Goal: Information Seeking & Learning: Learn about a topic

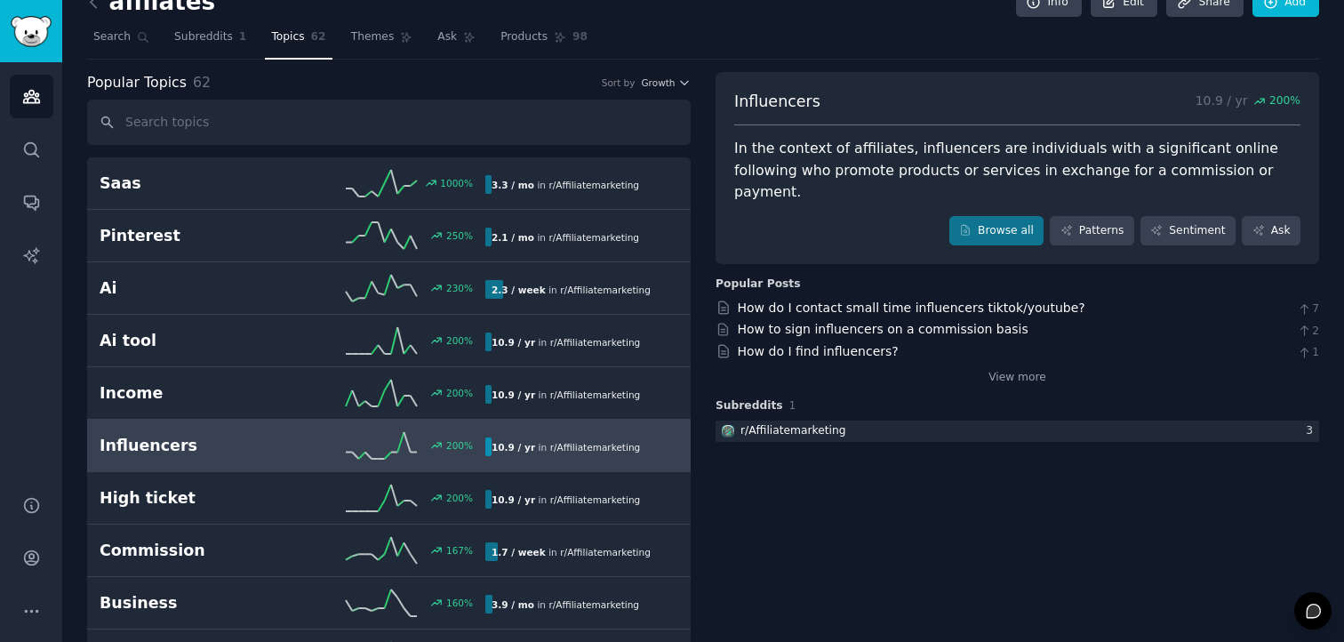
scroll to position [29, 0]
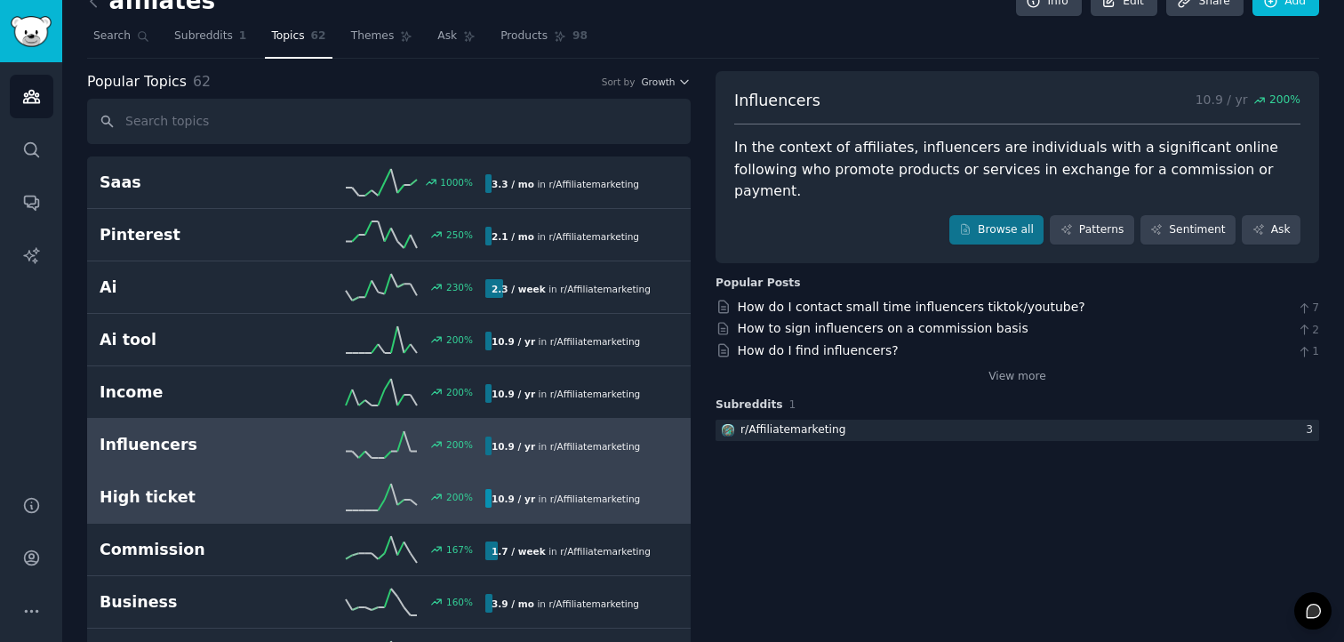
click at [334, 490] on div "200 %" at bounding box center [388, 496] width 193 height 27
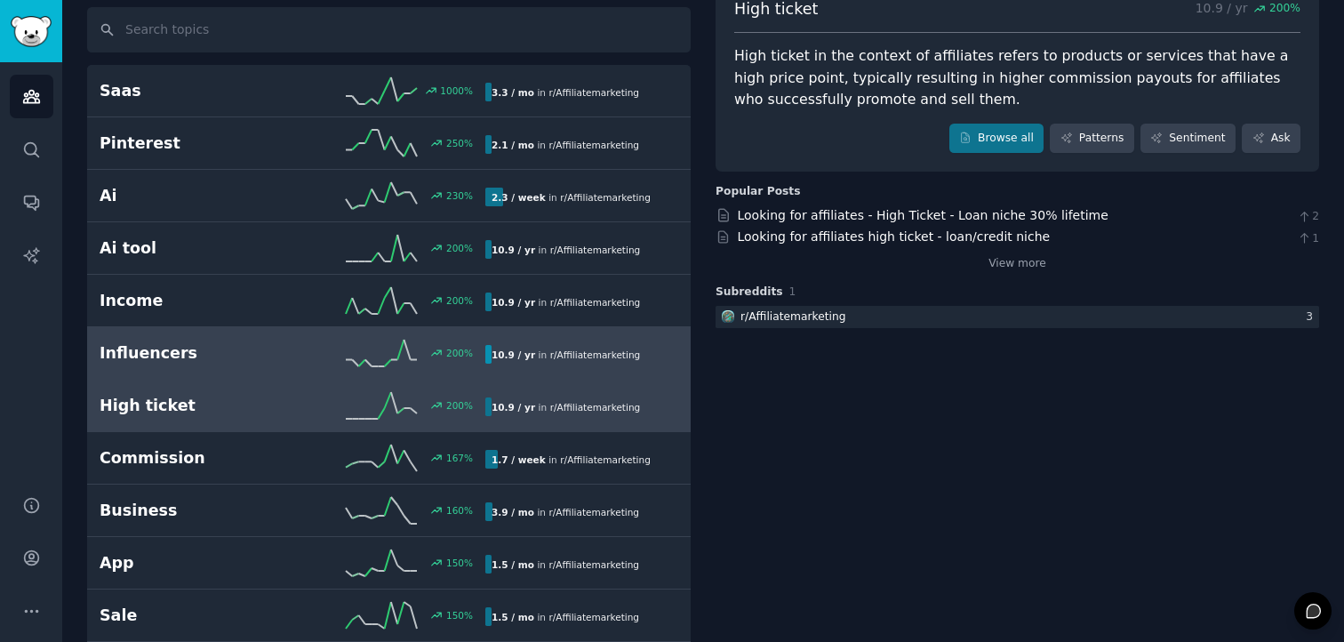
scroll to position [123, 0]
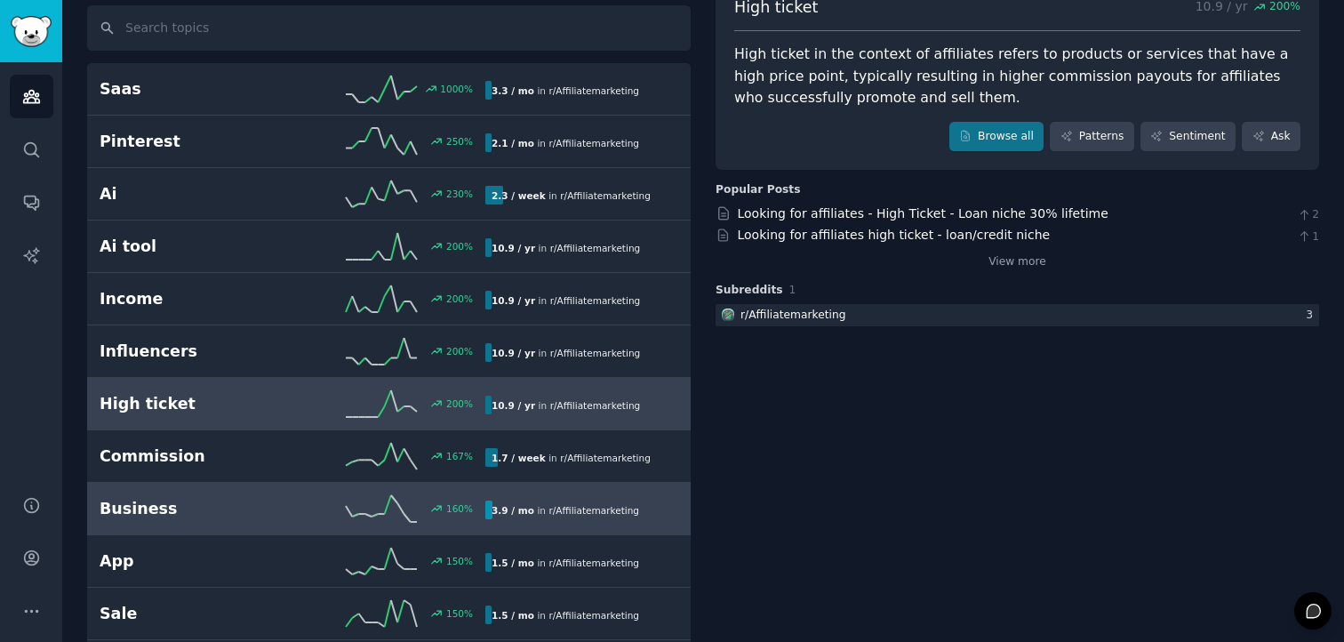
click at [414, 519] on icon at bounding box center [381, 508] width 71 height 27
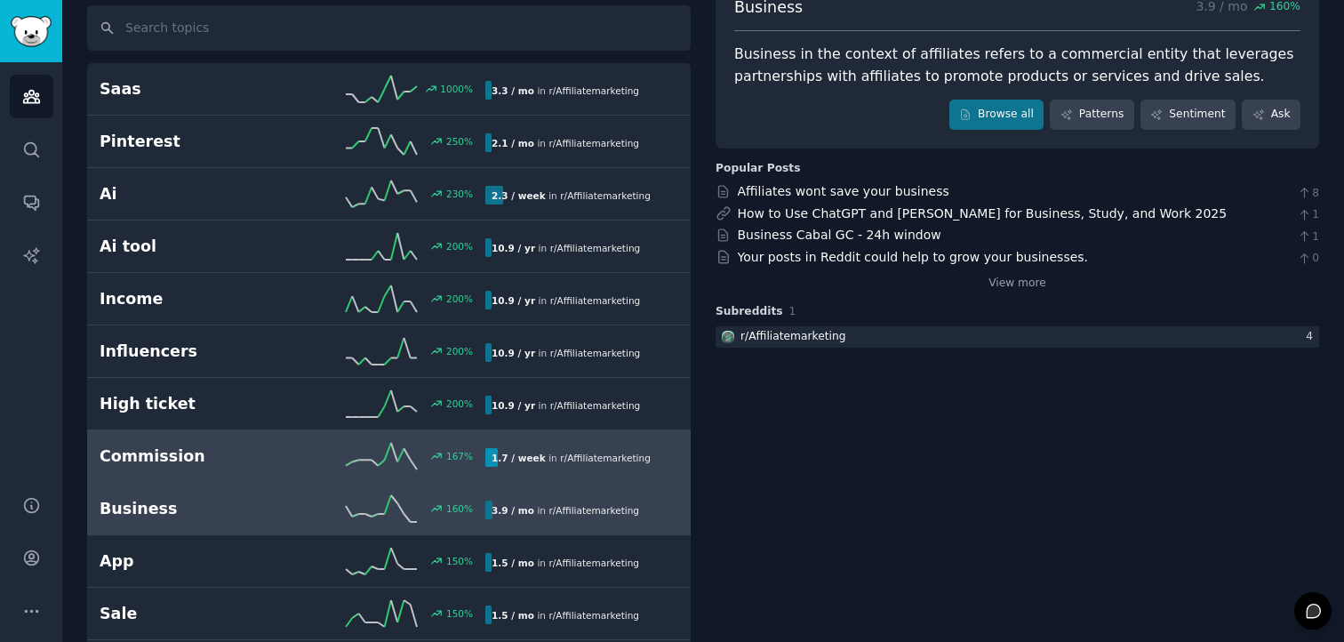
click at [456, 472] on link "Commission 167 % 1.7 / week in r/ Affiliatemarketing" at bounding box center [388, 456] width 603 height 52
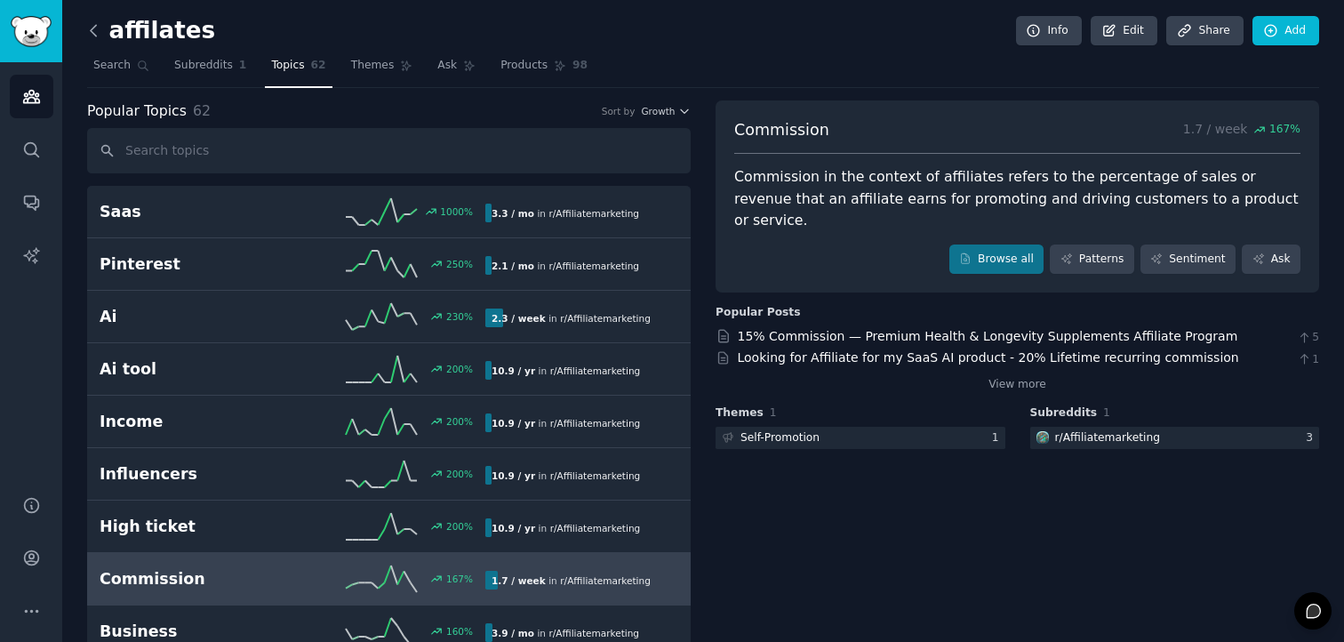
click at [97, 35] on icon at bounding box center [93, 30] width 19 height 19
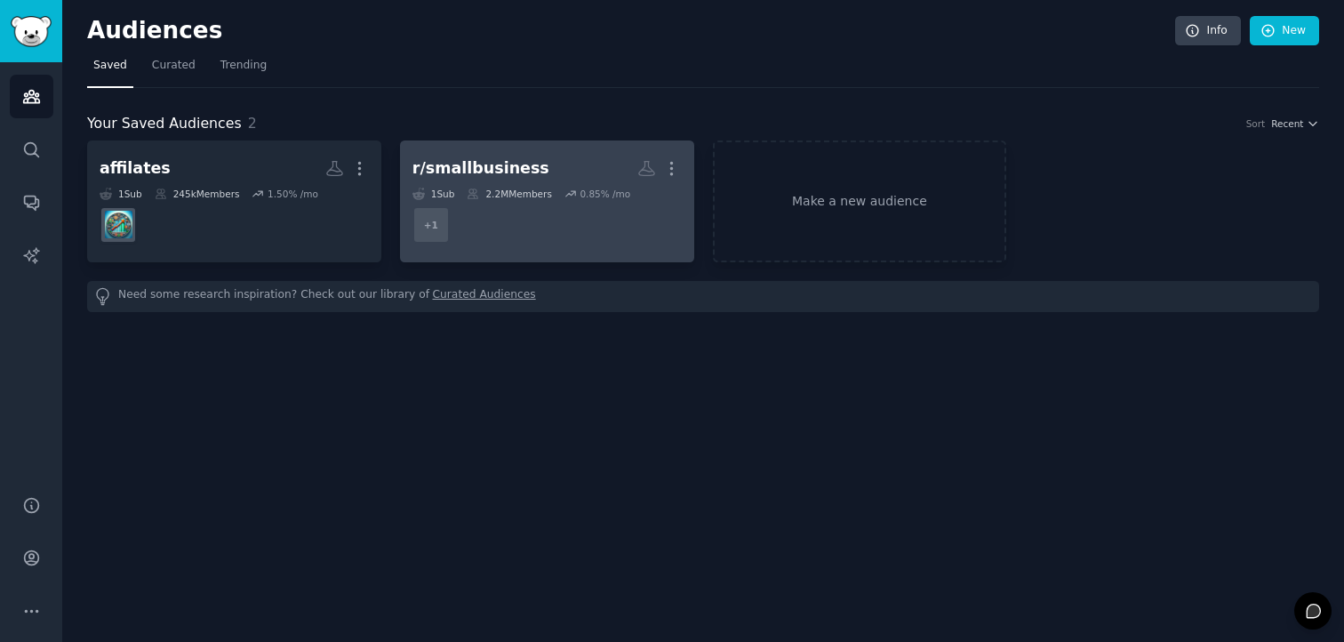
click at [483, 167] on div "r/smallbusiness" at bounding box center [480, 168] width 137 height 22
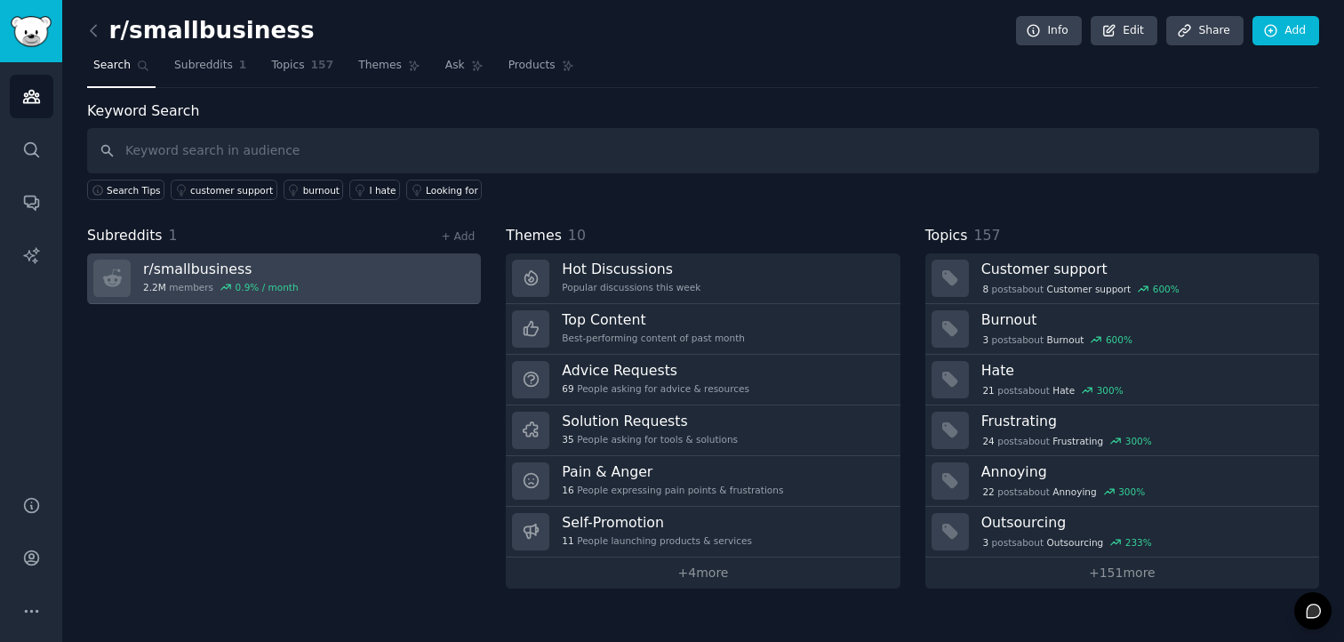
click at [350, 293] on link "r/ smallbusiness 2.2M members 0.9 % / month" at bounding box center [284, 278] width 394 height 51
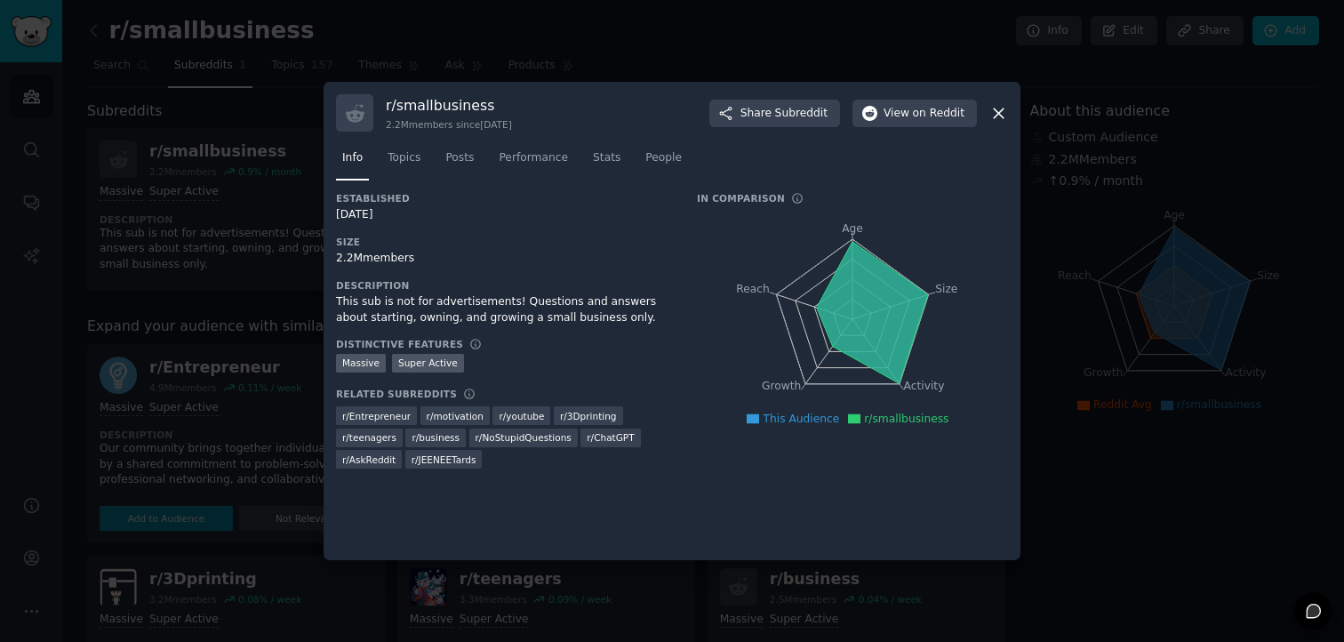
click at [179, 366] on div at bounding box center [672, 321] width 1344 height 642
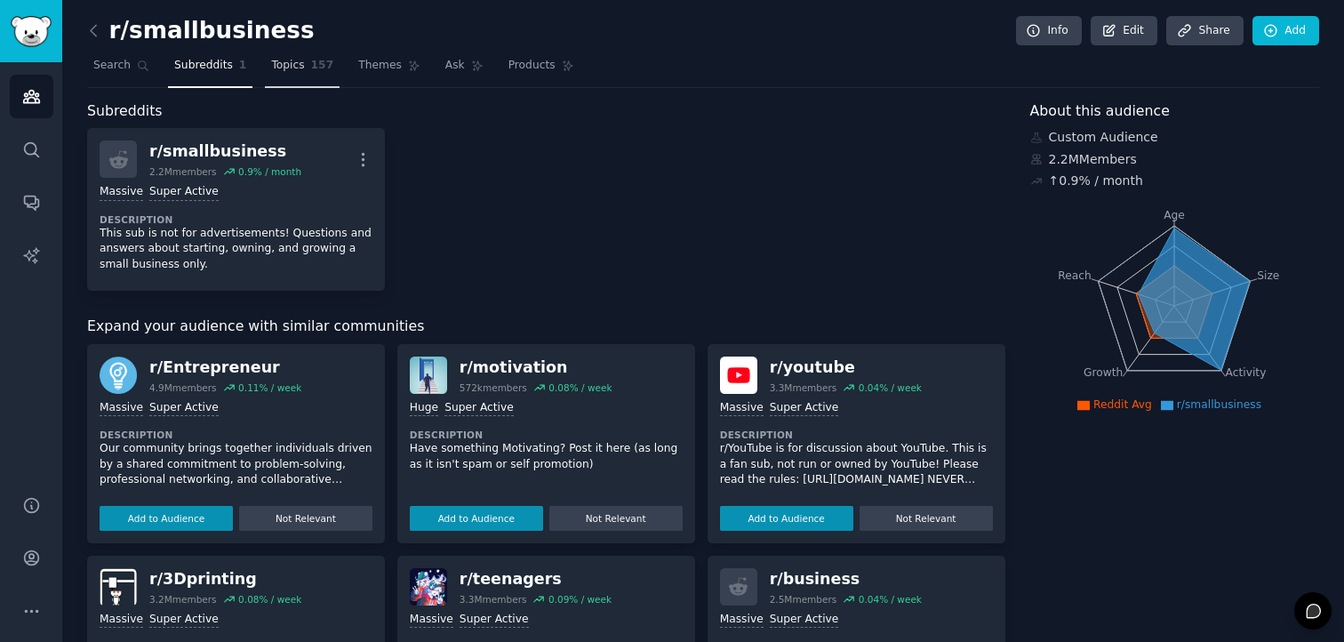
click at [275, 83] on link "Topics 157" at bounding box center [302, 70] width 75 height 36
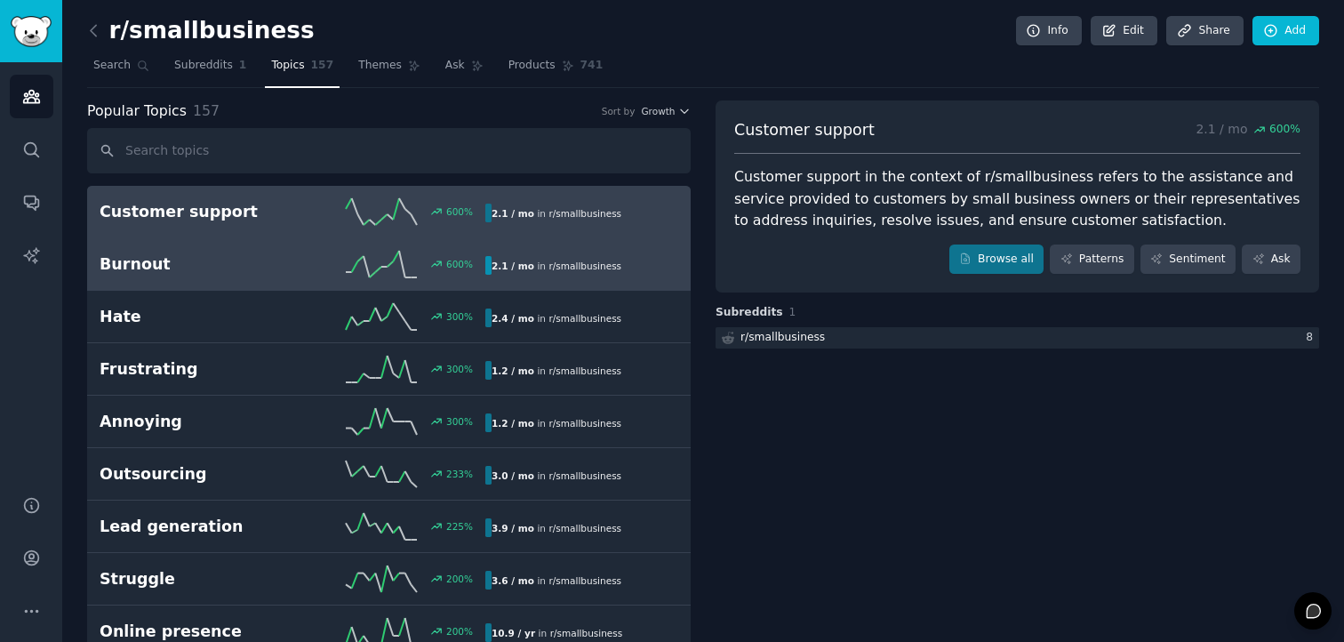
click at [282, 250] on link "Burnout 600 % 2.1 / mo in r/ smallbusiness" at bounding box center [388, 264] width 603 height 52
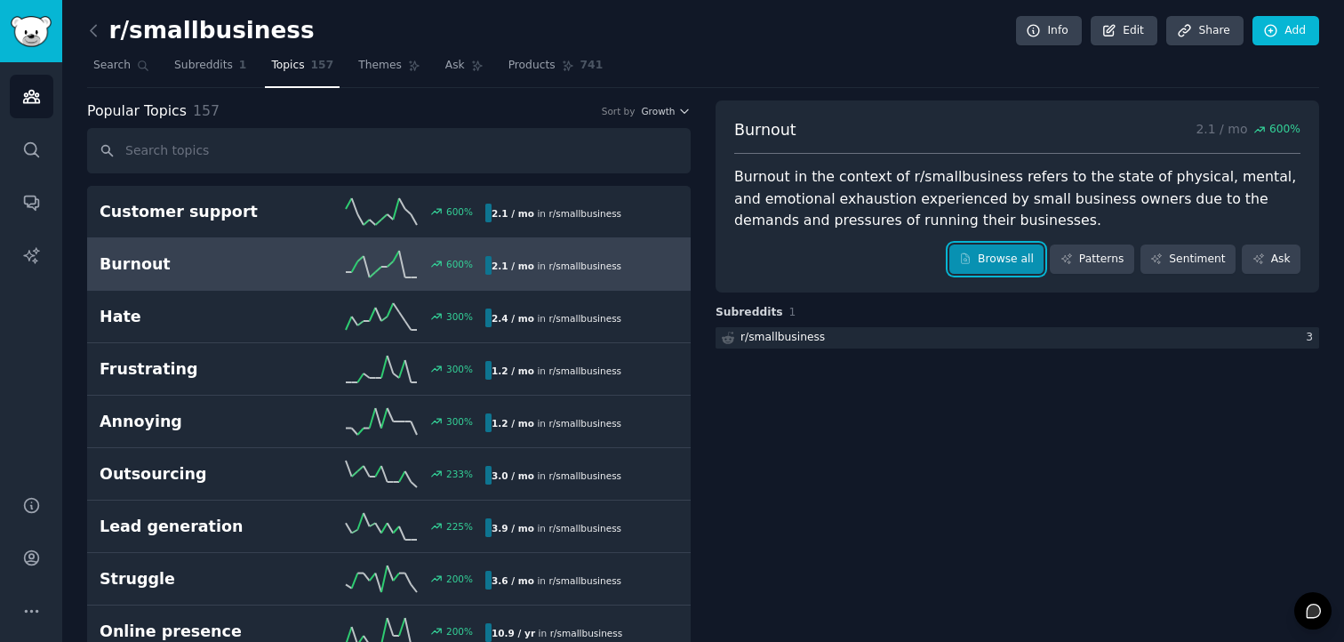
click at [969, 268] on link "Browse all" at bounding box center [996, 259] width 95 height 30
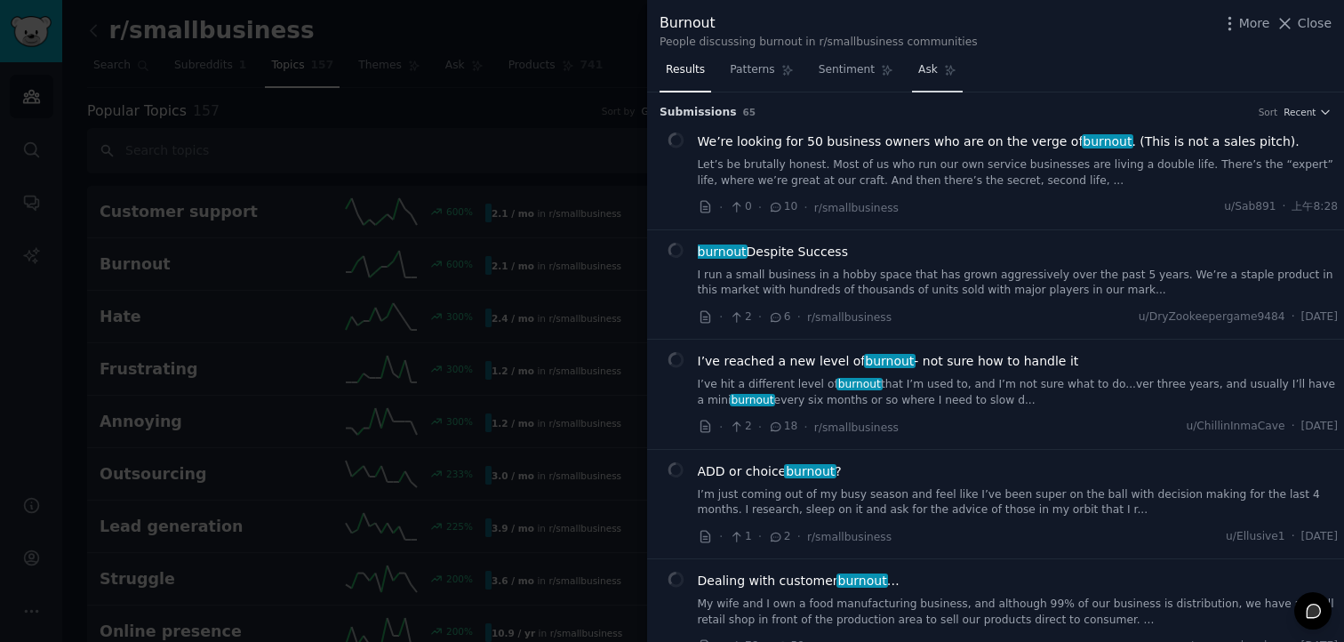
click at [923, 68] on span "Ask" at bounding box center [928, 70] width 20 height 16
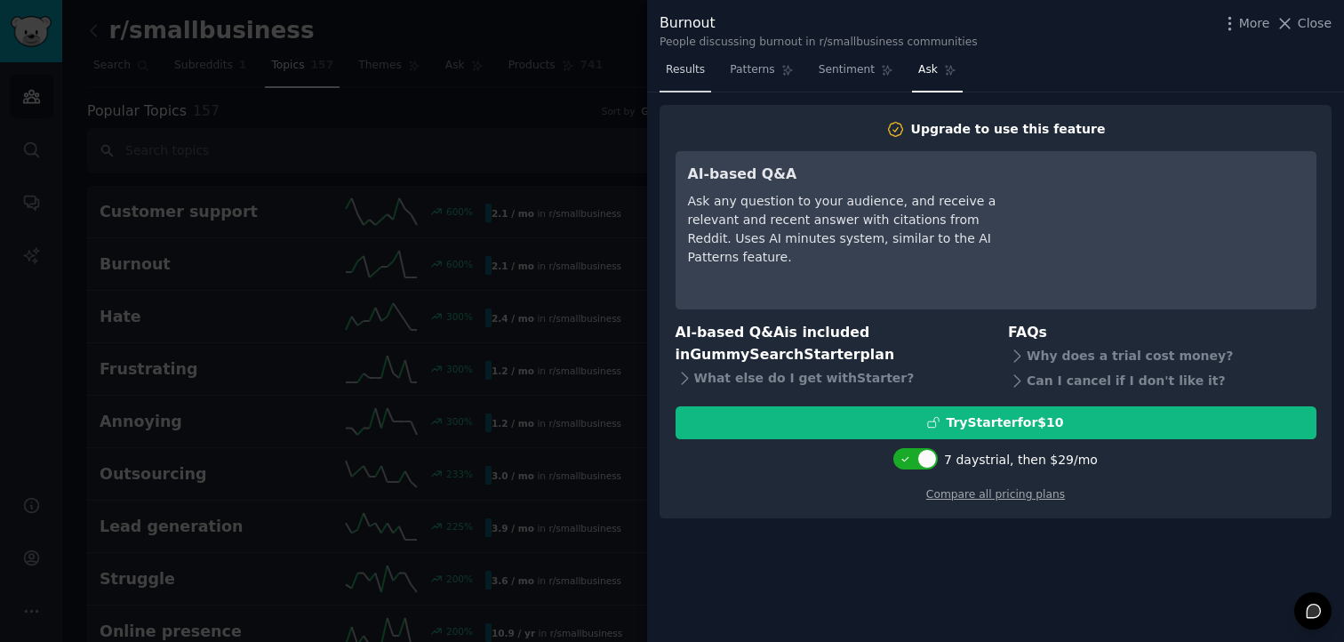
click at [693, 62] on span "Results" at bounding box center [685, 70] width 39 height 16
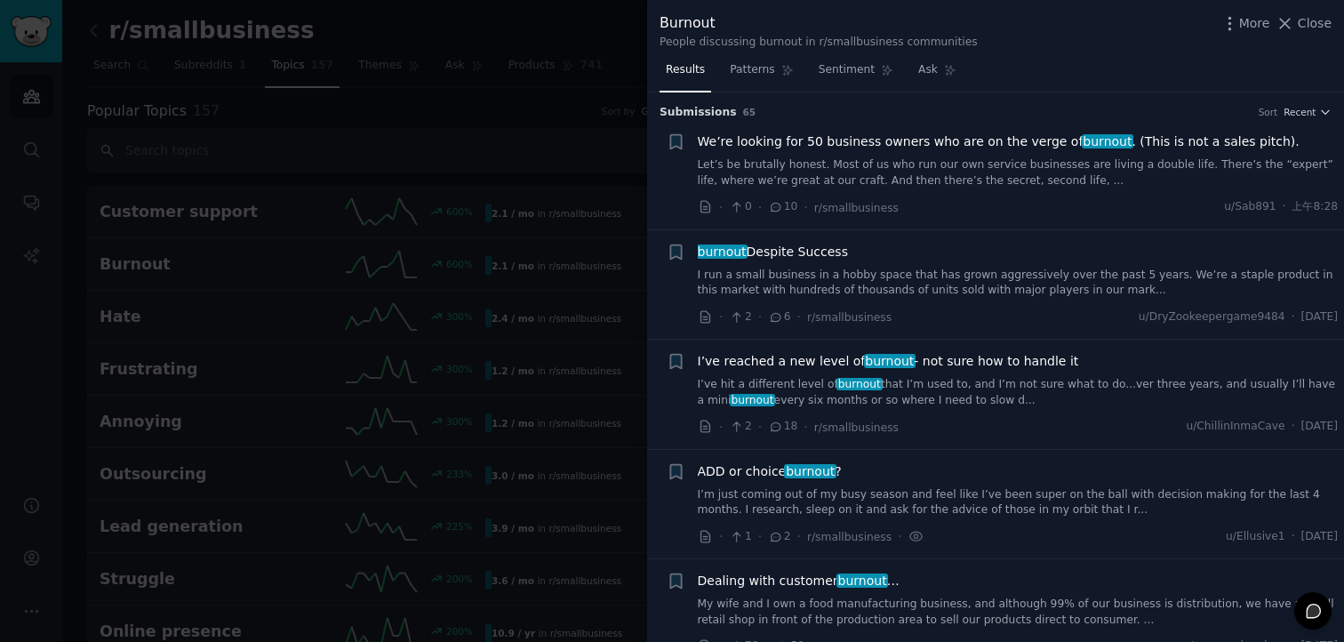
scroll to position [75, 0]
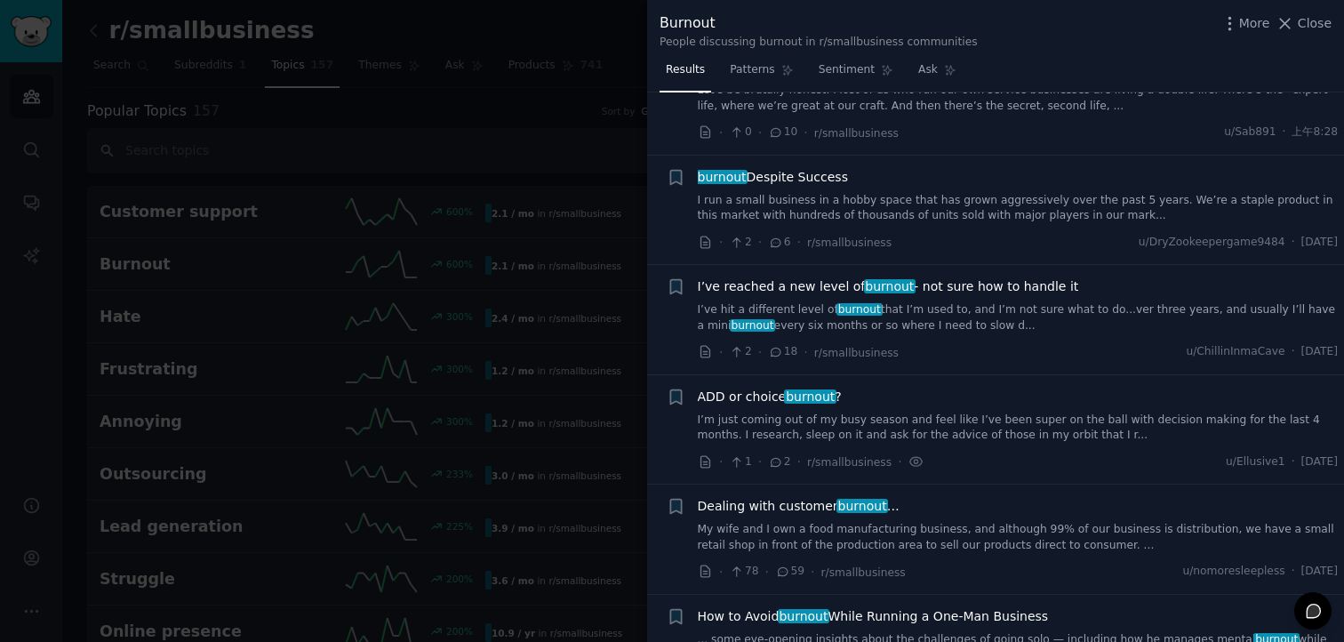
click at [579, 386] on div at bounding box center [672, 321] width 1344 height 642
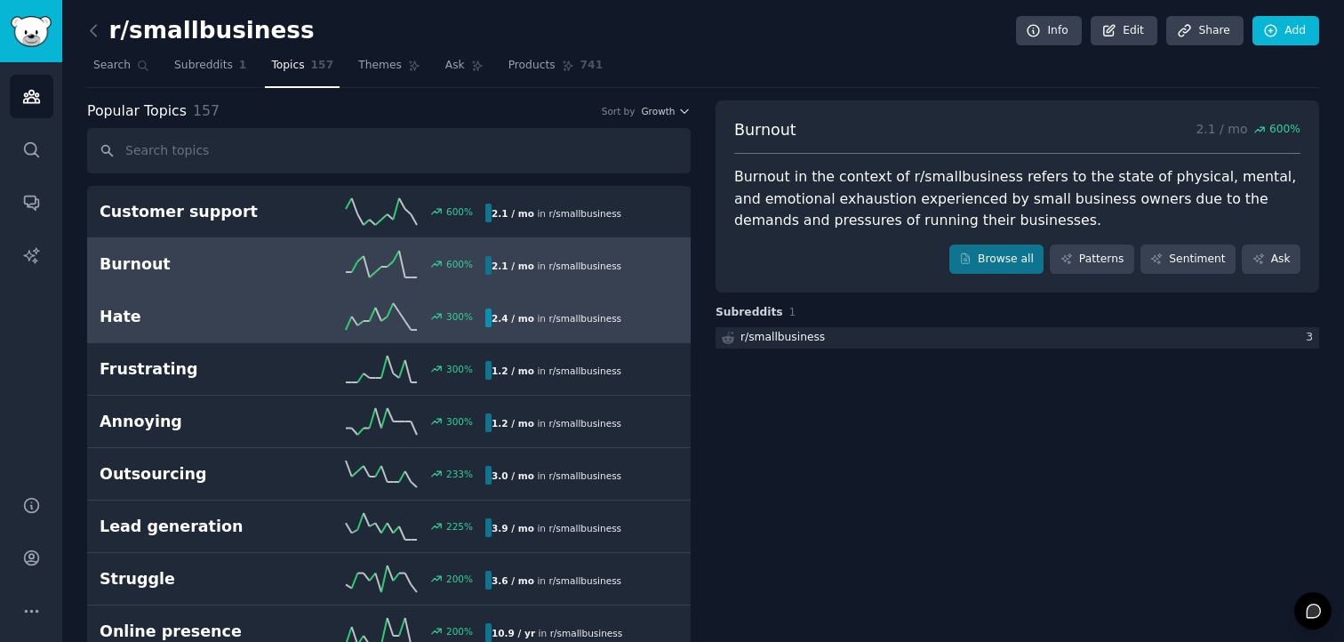
click at [284, 311] on h2 "Hate" at bounding box center [196, 317] width 193 height 22
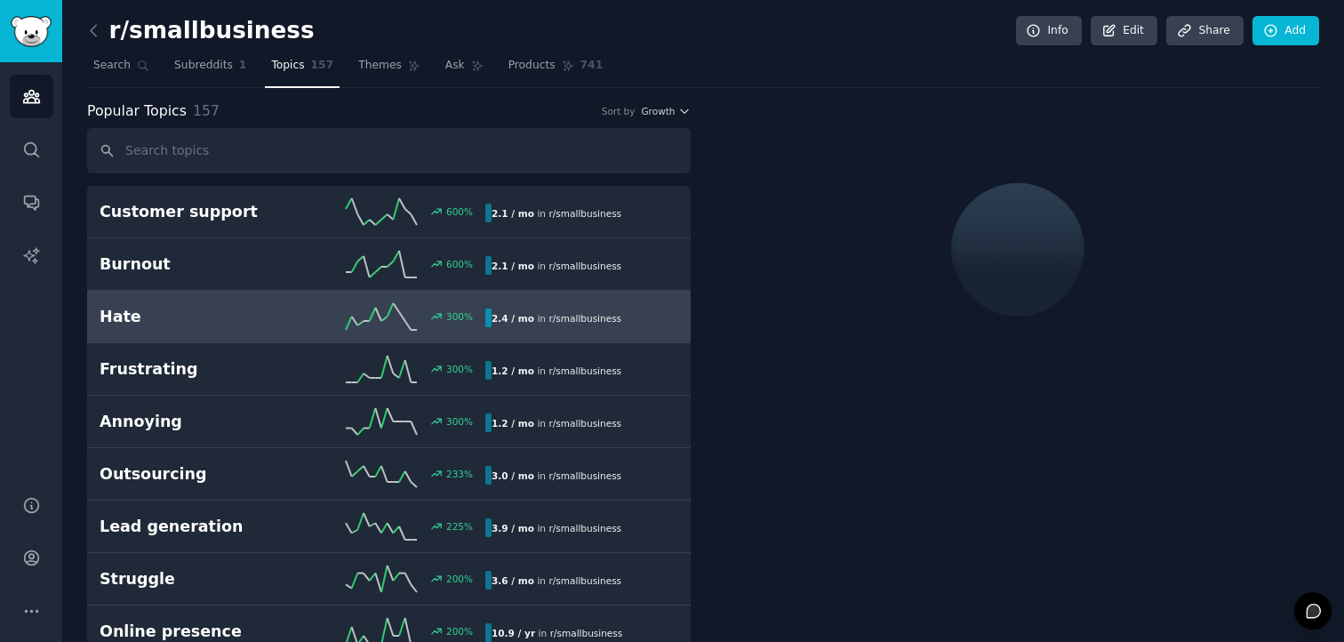
click at [595, 327] on div "Hate 300 % 2.4 / mo in r/ smallbusiness" at bounding box center [389, 316] width 579 height 27
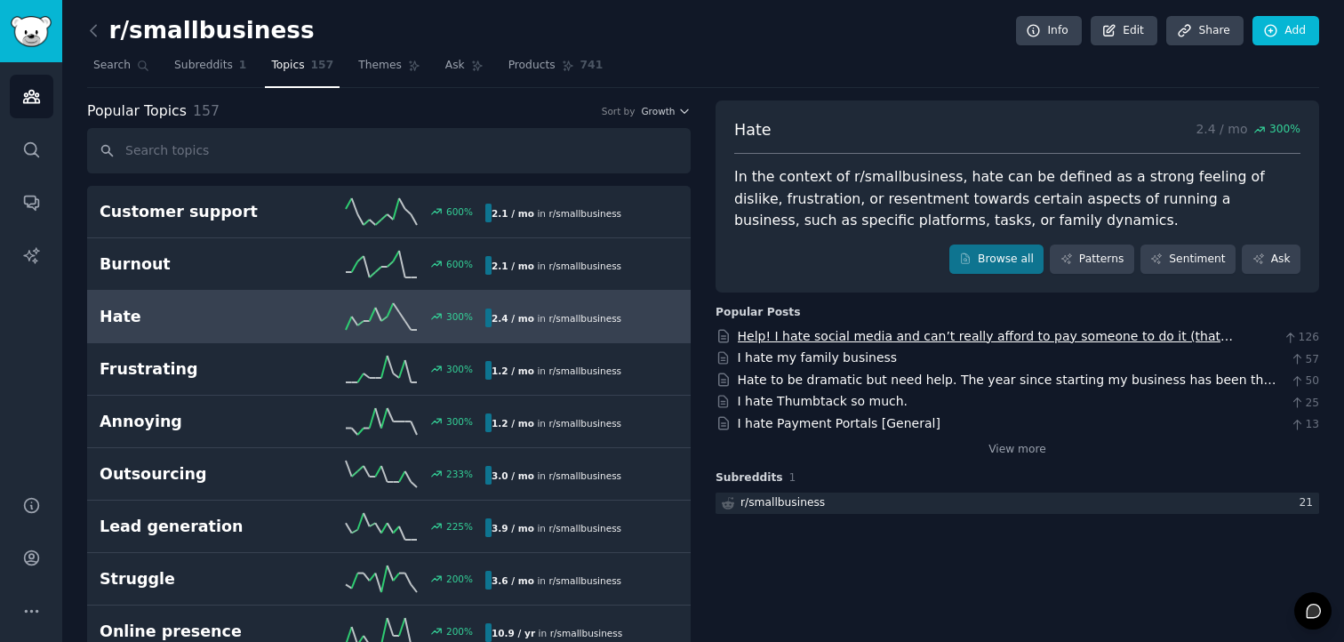
click at [915, 338] on link "Help! I hate social media and can’t really afford to pay someone to do it (that…" at bounding box center [986, 345] width 496 height 33
